Goal: Check status: Check status

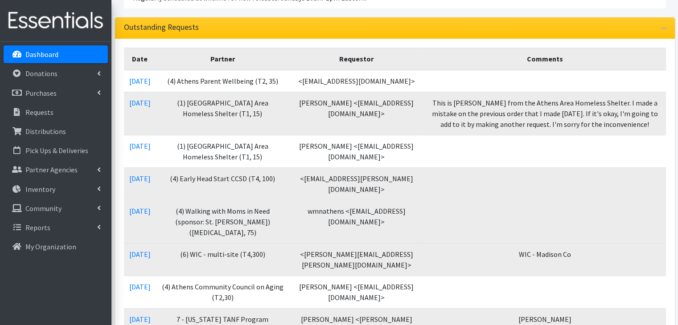
scroll to position [134, 0]
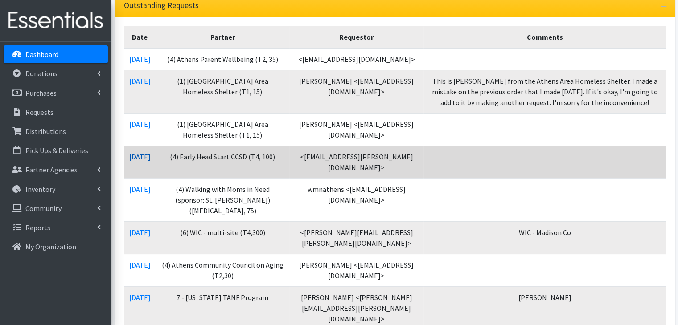
click at [129, 161] on link "10/09/2025" at bounding box center [139, 156] width 21 height 9
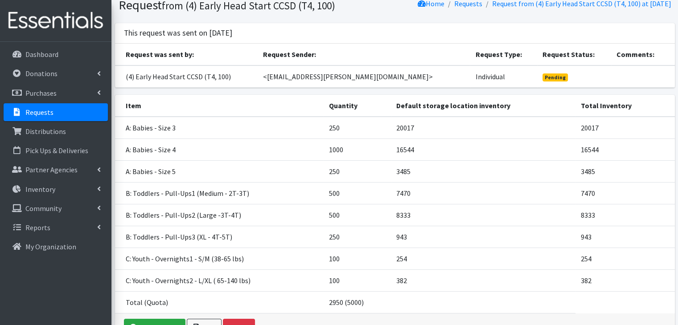
scroll to position [45, 0]
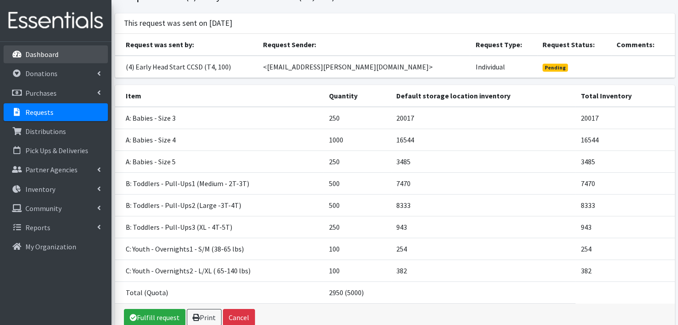
click at [47, 53] on p "Dashboard" at bounding box center [41, 54] width 33 height 9
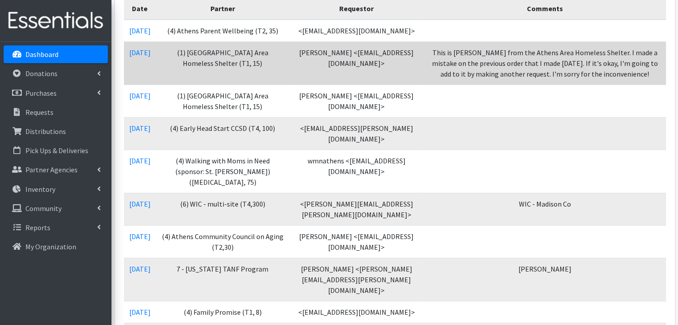
scroll to position [178, 0]
